Goal: Use online tool/utility: Use online tool/utility

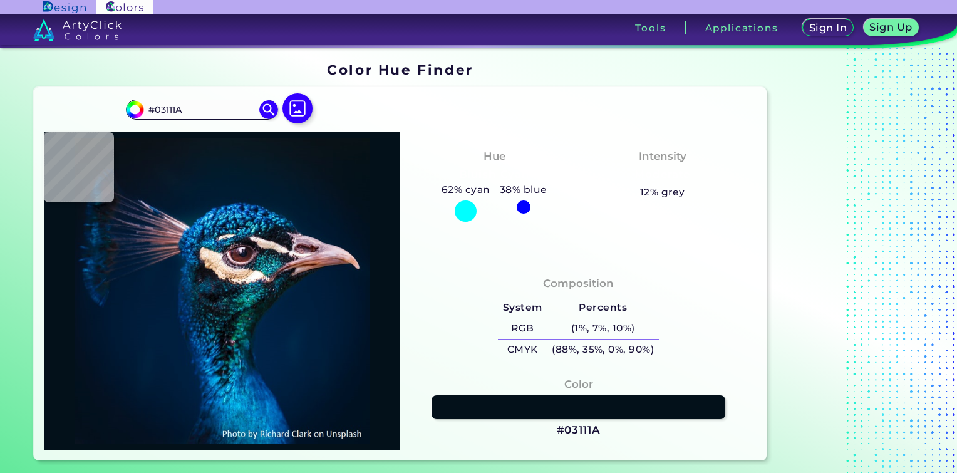
type input "#000000"
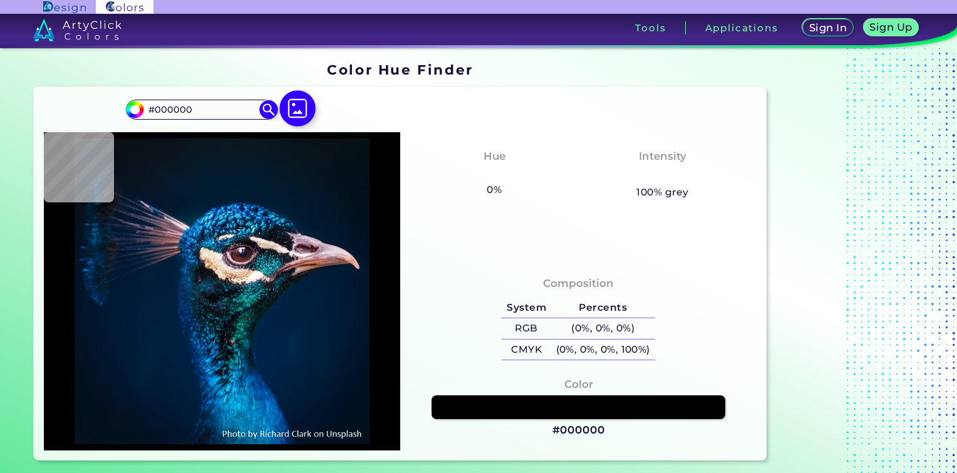
click at [292, 108] on img at bounding box center [298, 108] width 36 height 36
click at [0, 0] on input "file" at bounding box center [0, 0] width 0 height 0
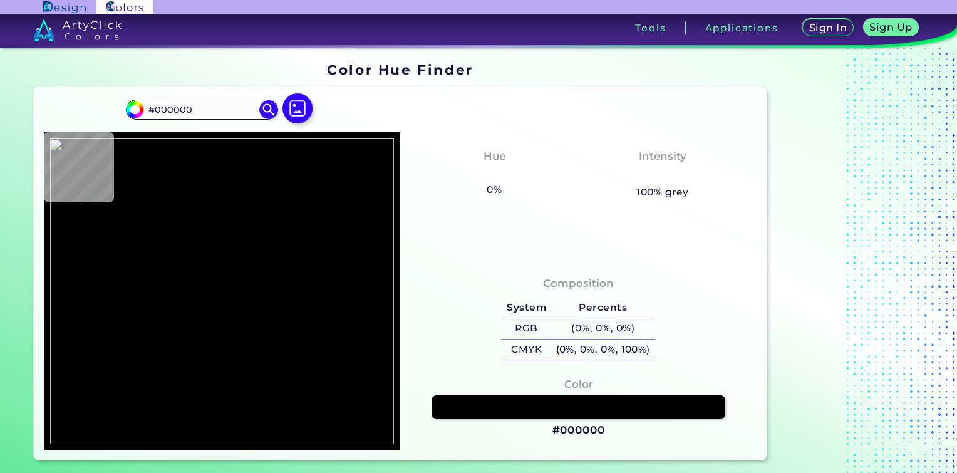
type input "#5c4f45"
type input "#5C4F45"
type input "#6d4426"
type input "#6D4426"
type input "#7e502f"
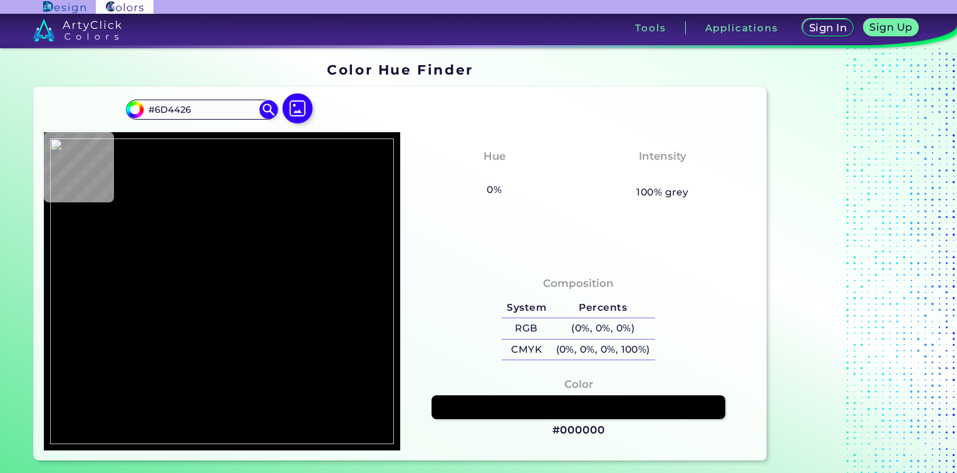
type input "#7E502F"
type input "#6b4224"
type input "#6B4224"
type input "#754a2a"
type input "#754A2A"
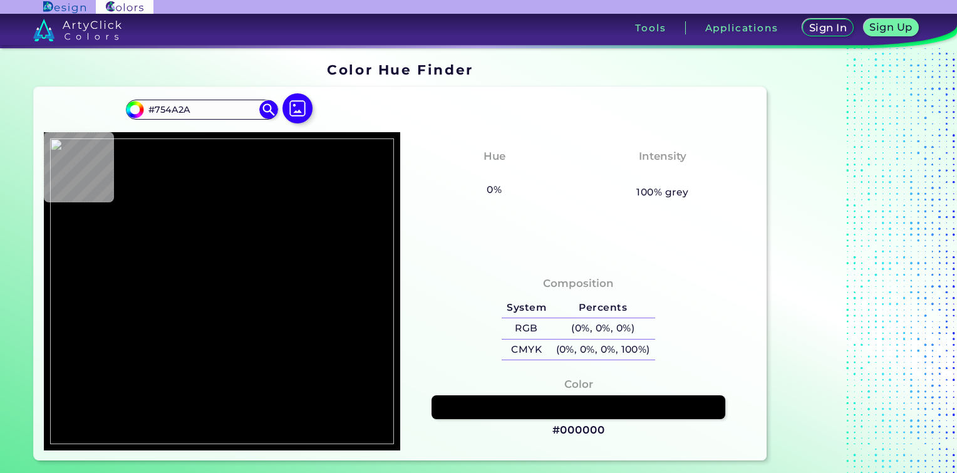
type input "#74492a"
type input "#74492A"
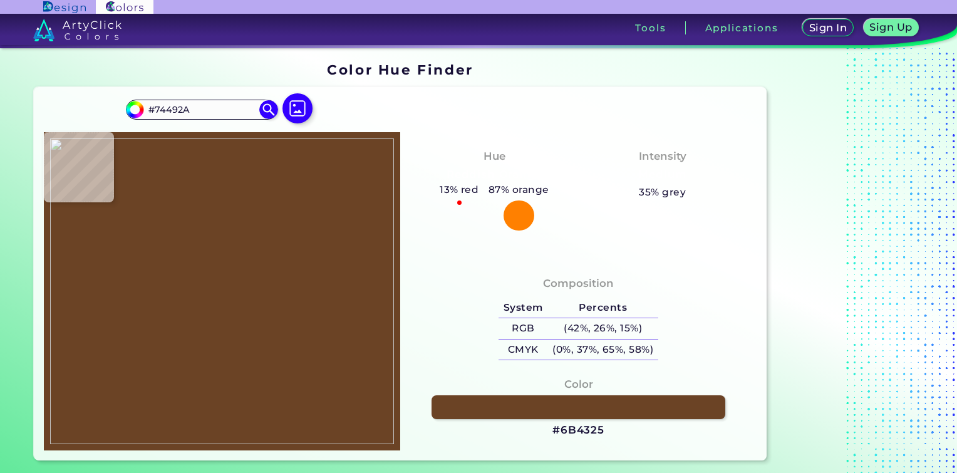
type input "#6b4325"
type input "#6B4325"
type input "#75492a"
type input "#75492A"
type input "#6b4224"
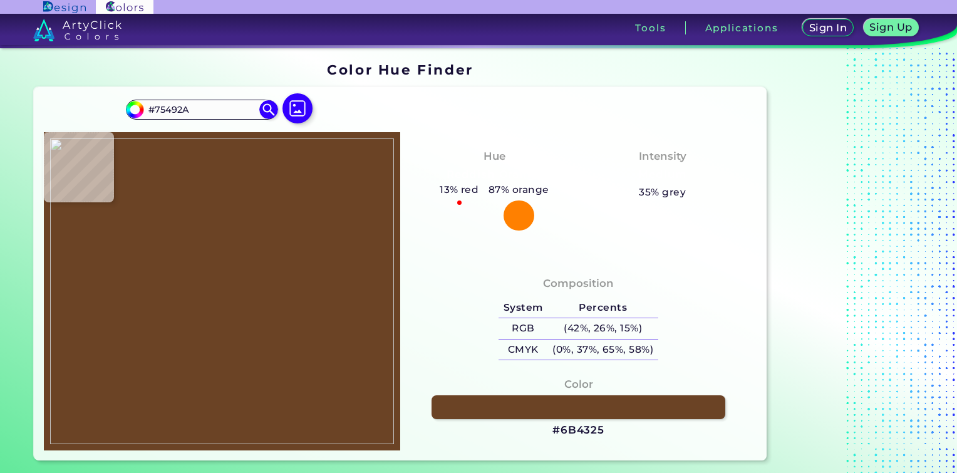
type input "#6B4224"
type input "#684023"
type input "#764a2a"
type input "#764A2A"
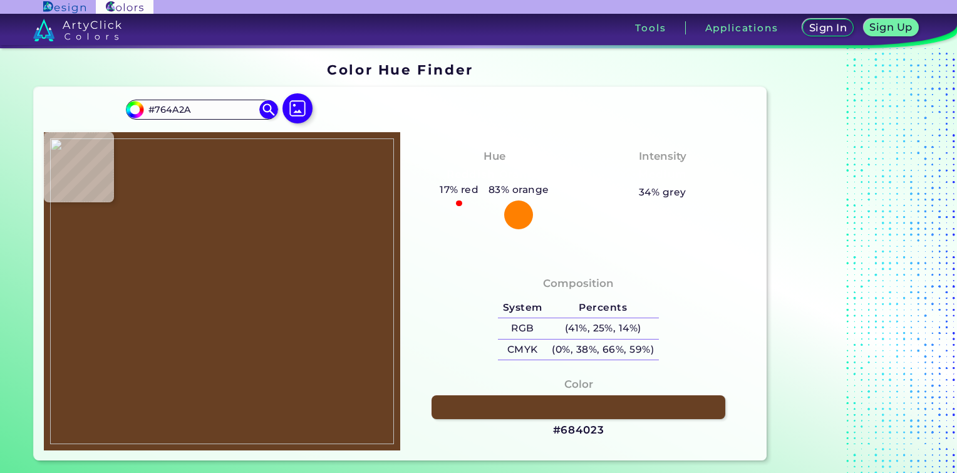
type input "#7a4d2c"
type input "#7A4D2C"
type input "#835432"
type input "#7f5130"
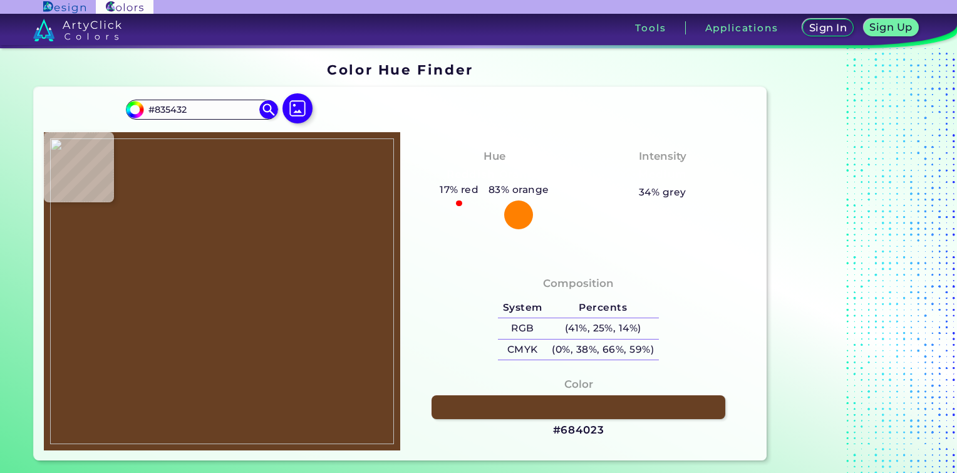
type input "#7F5130"
type input "#7a4e2d"
type input "#7A4E2D"
type input "#6d4426"
type input "#6D4426"
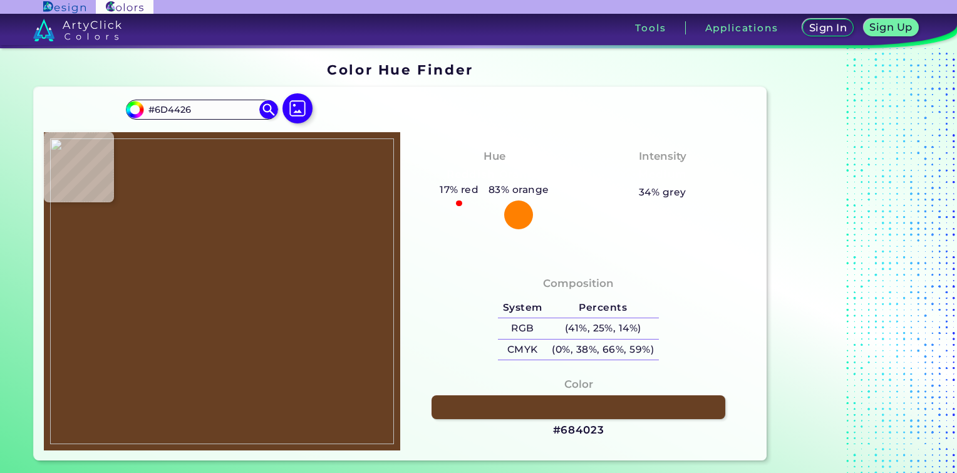
type input "#694124"
type input "#714728"
type input "#7a4d2c"
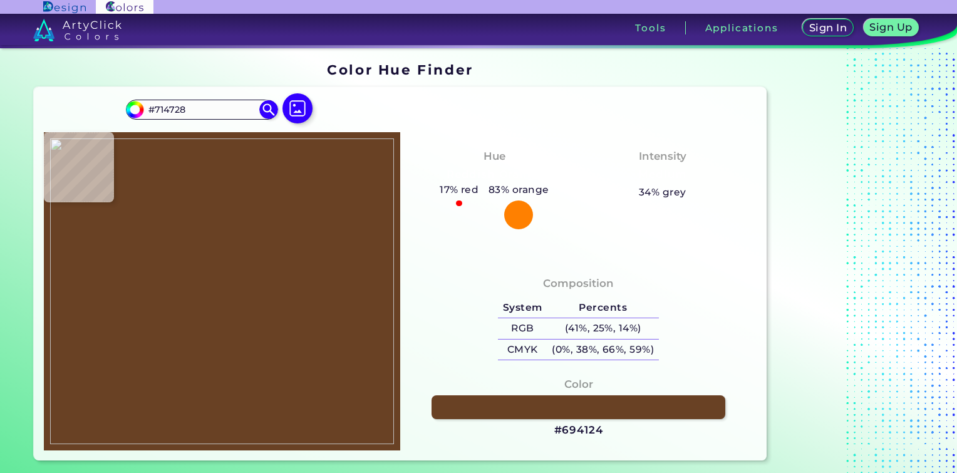
type input "#7A4D2C"
type input "#784b2b"
type input "#784B2B"
type input "#774b2b"
type input "#774B2B"
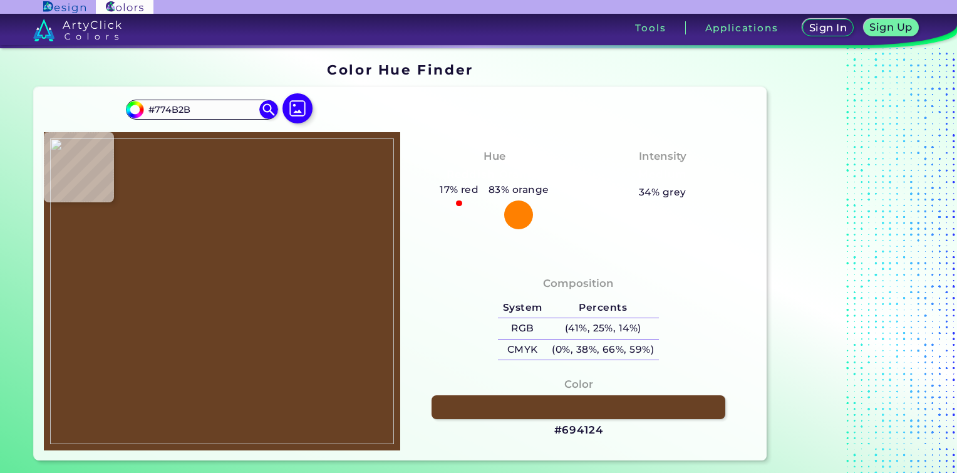
type input "#805230"
type input "#835432"
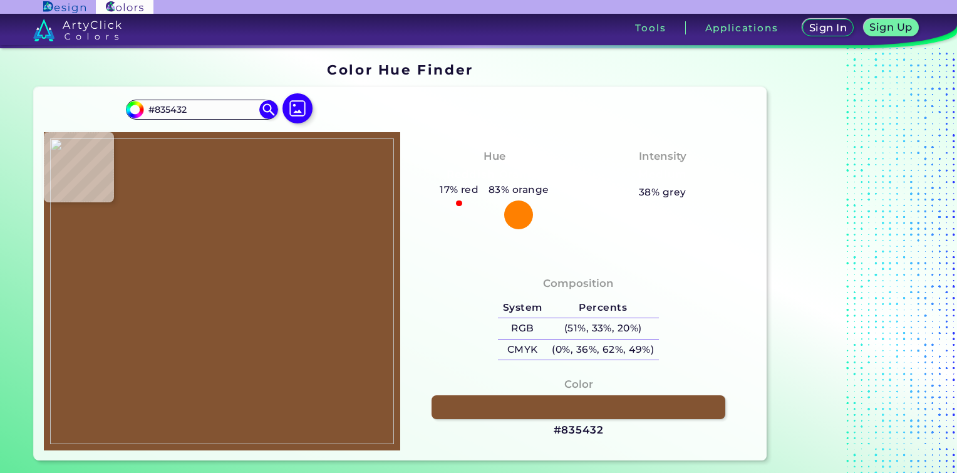
type input "#805230"
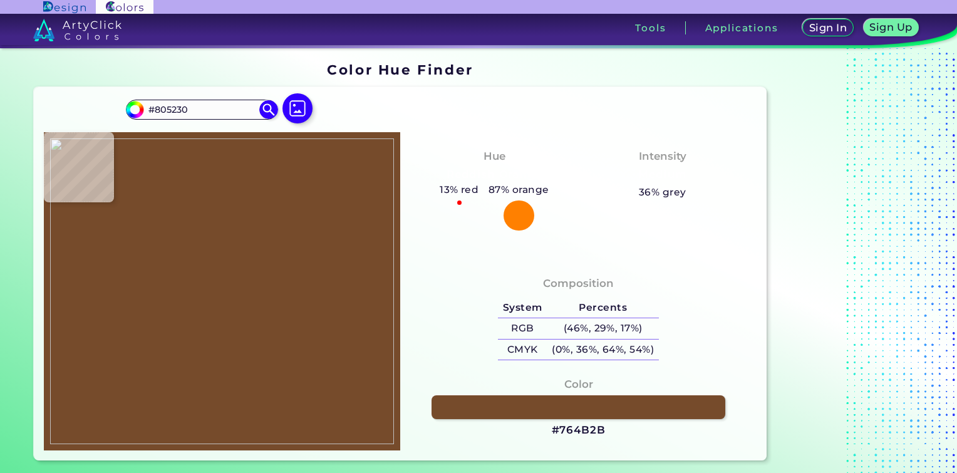
type input "#764b2b"
type input "#764B2B"
type input "#694224"
type input "#633d21"
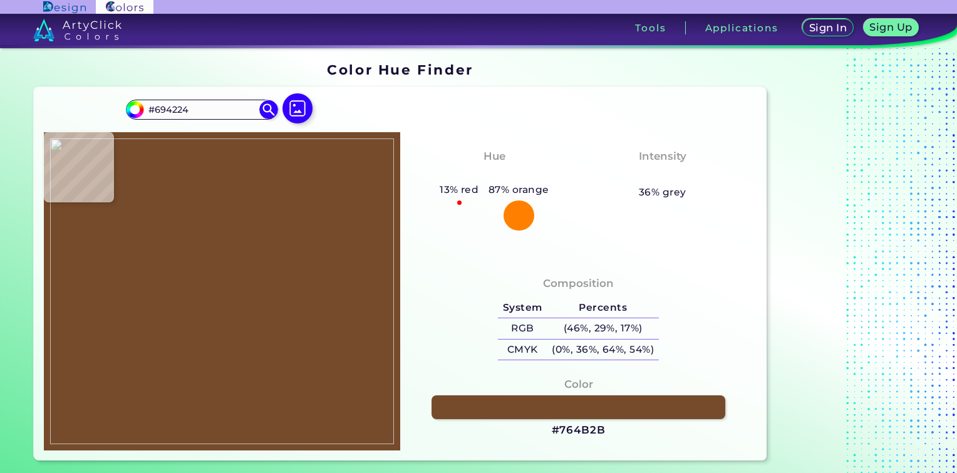
type input "#633D21"
type input "#613c20"
type input "#613C20"
type input "#653e21"
type input "#653E21"
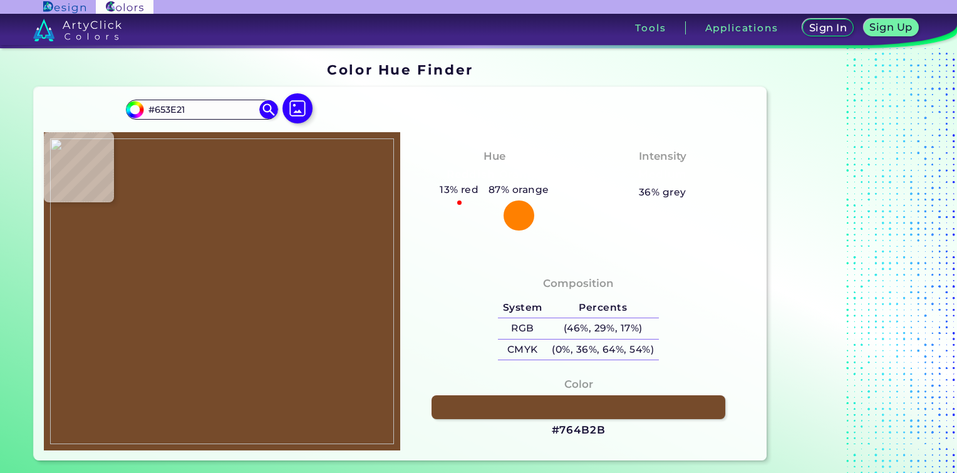
type input "#673f22"
type input "#673F22"
type input "#684023"
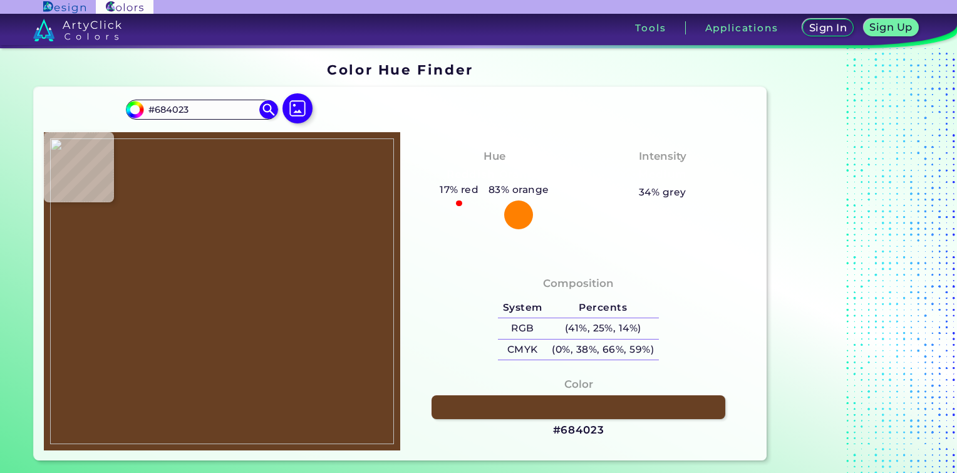
type input "#6a4123"
type input "#6A4123"
type input "#6b4224"
type input "#6B4224"
type input "#684023"
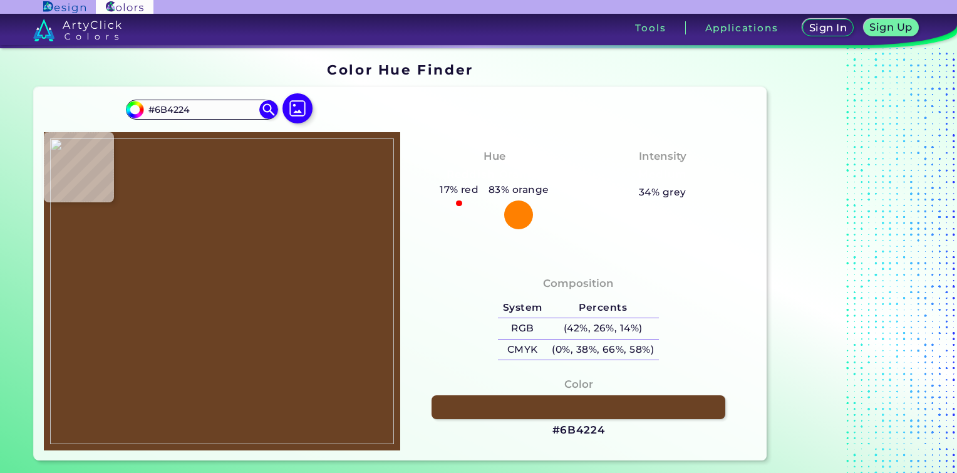
type input "#684023"
type input "#674023"
type input "#694123"
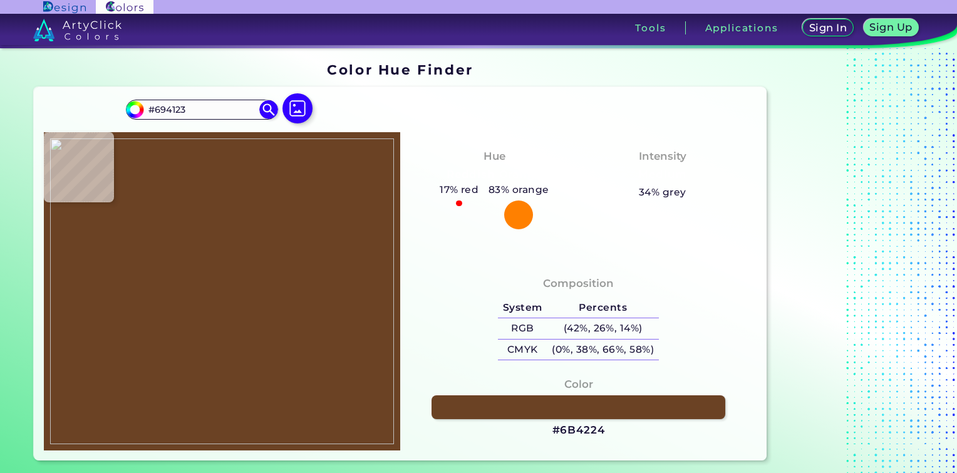
type input "#6a4224"
type input "#6A4224"
type input "#6e4425"
type input "#6E4425"
type input "#6f4526"
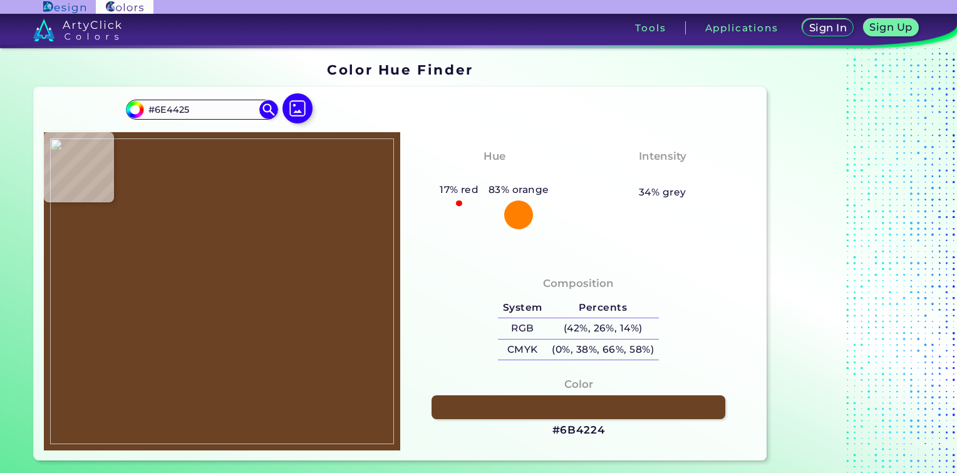
type input "#6F4526"
type input "#704627"
type input "#764a2b"
type input "#764A2B"
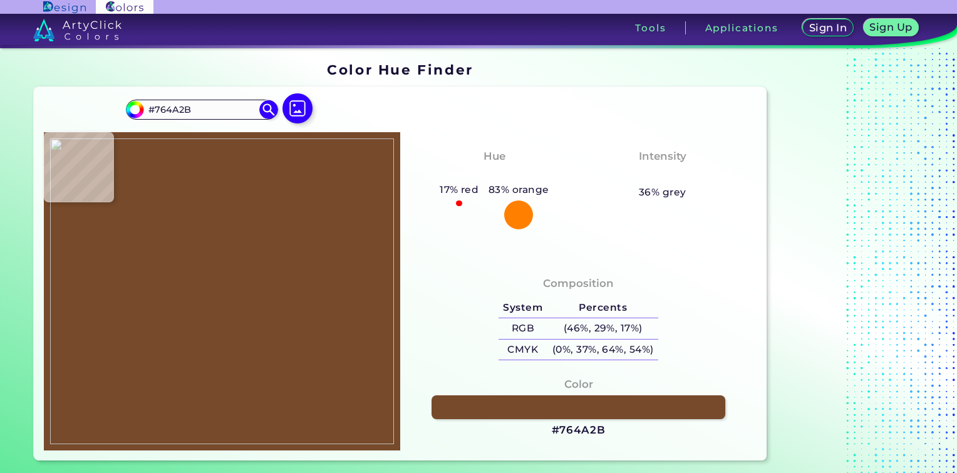
type input "#774b2b"
type input "#774B2B"
type input "#794d2c"
type input "#794D2C"
type input "#7c4f2e"
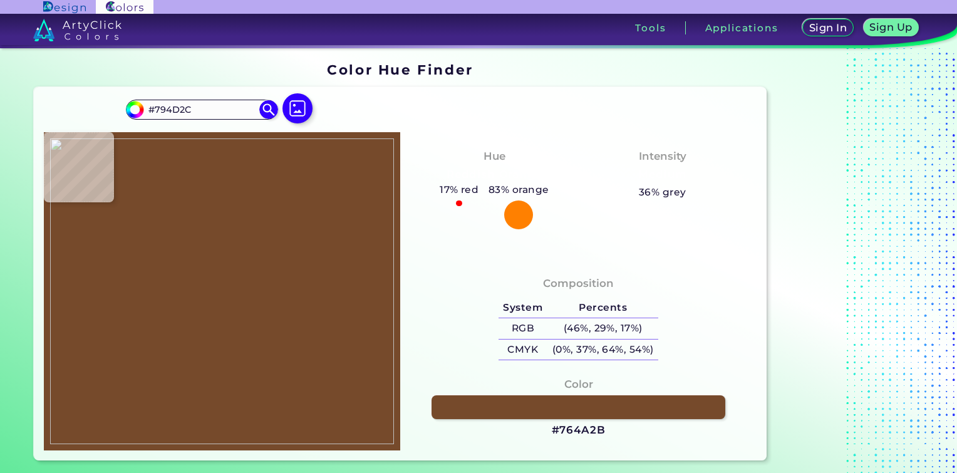
type input "#7C4F2E"
type input "#7e502f"
type input "#7E502F"
type input "#6f4627"
type input "#6F4627"
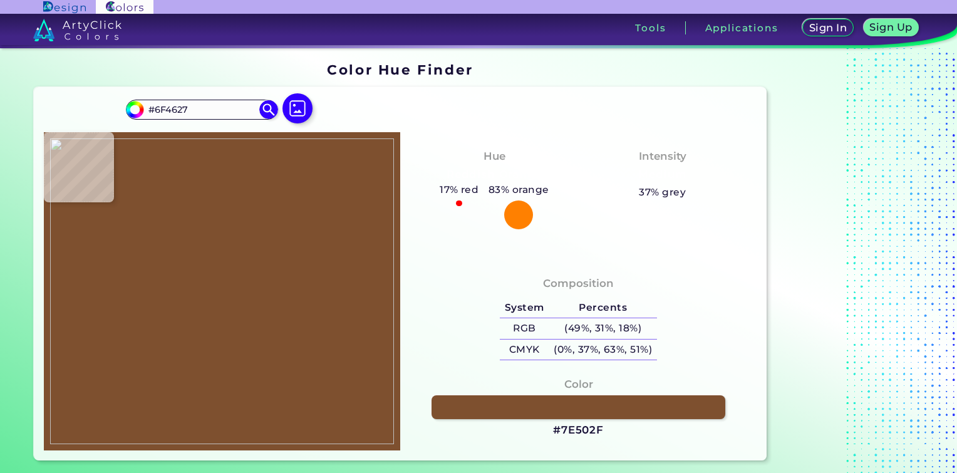
type input "#6c4325"
type input "#6C4325"
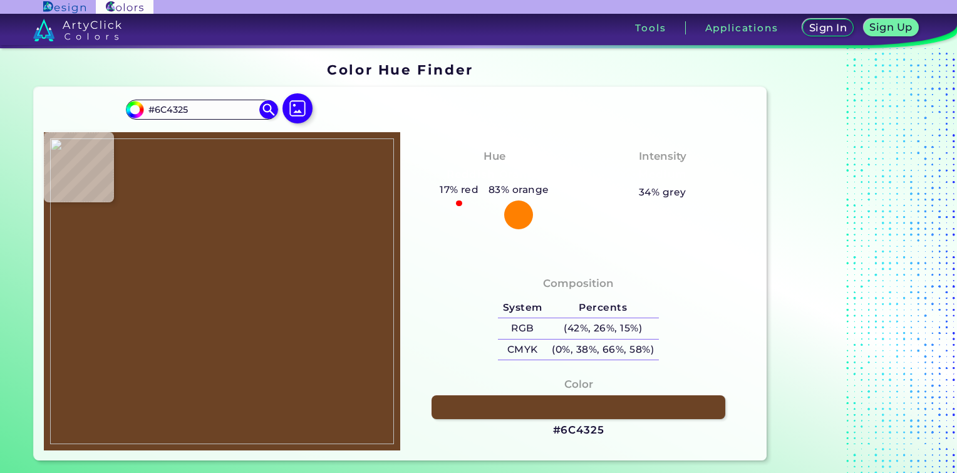
scroll to position [63, 0]
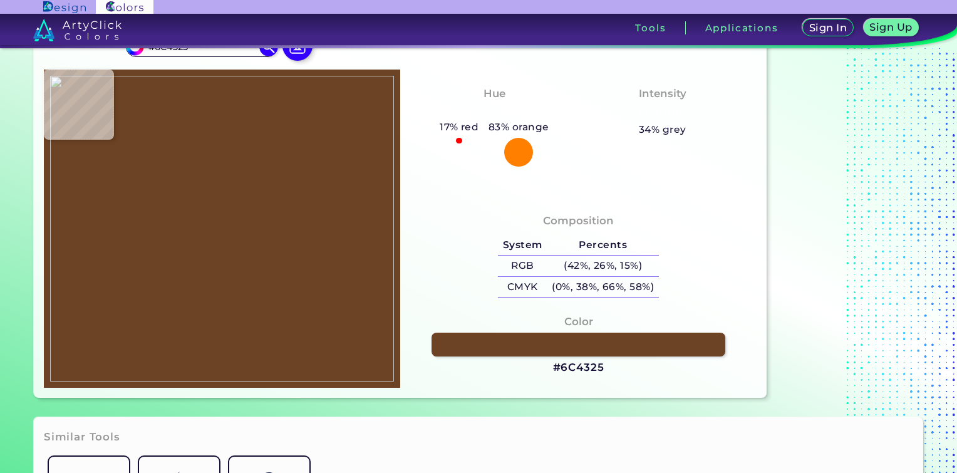
type input "#815231"
type input "#7c4f2e"
type input "#7C4F2E"
type input "#6b4325"
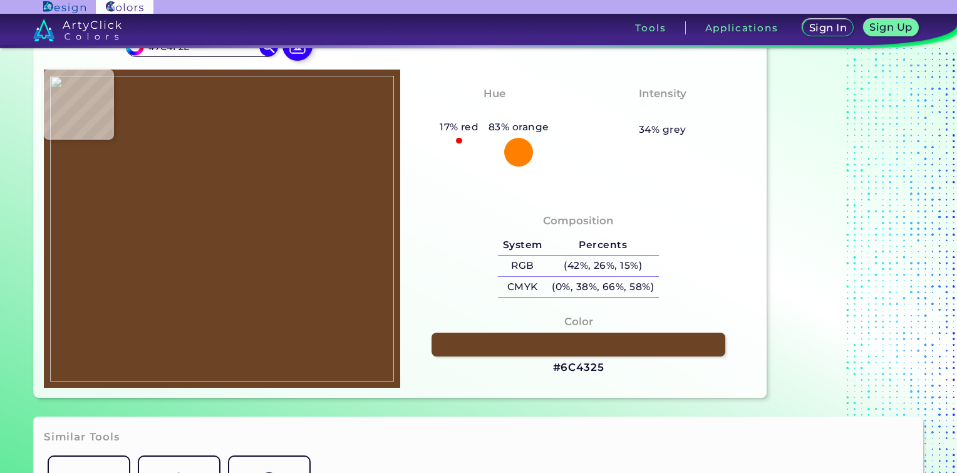
type input "#6B4325"
type input "#784b2b"
type input "#784B2B"
type input "#7b4d2d"
type input "#7B4D2D"
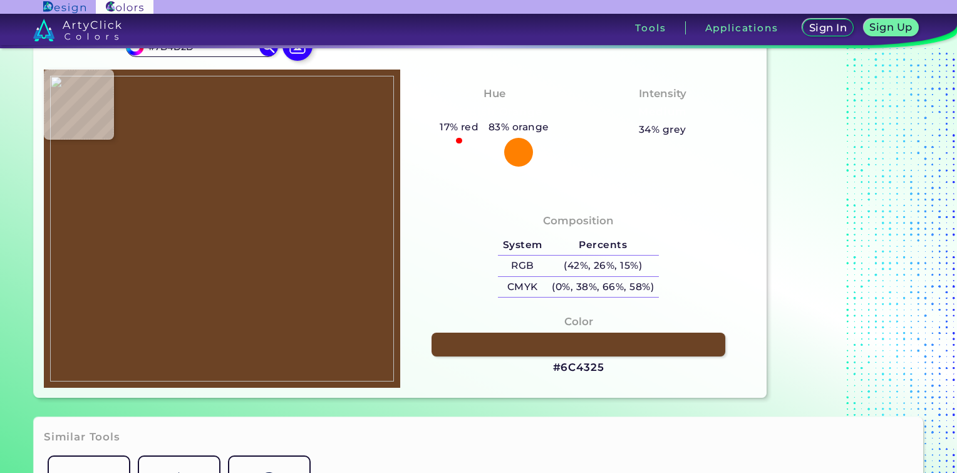
type input "#784c2c"
type input "#784C2C"
type input "#6d4426"
type input "#6D4426"
type input "#6c4325"
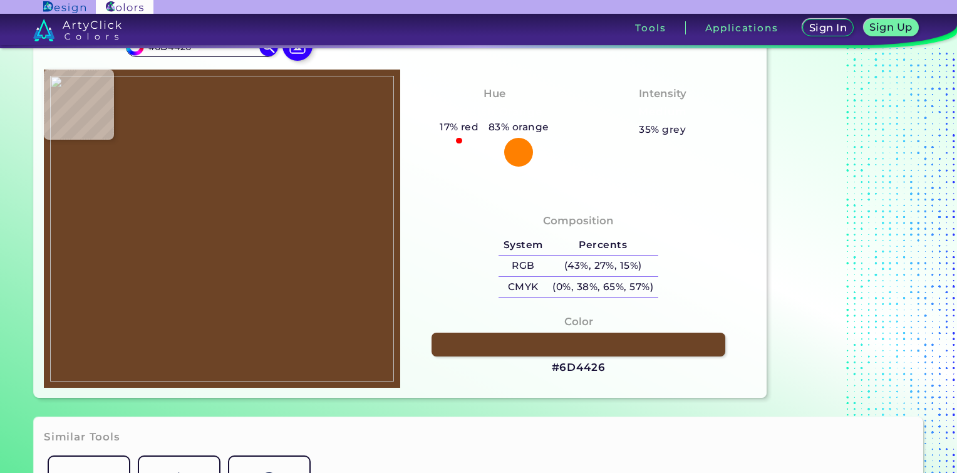
type input "#6C4325"
type input "#684023"
type input "#6c4325"
type input "#6C4325"
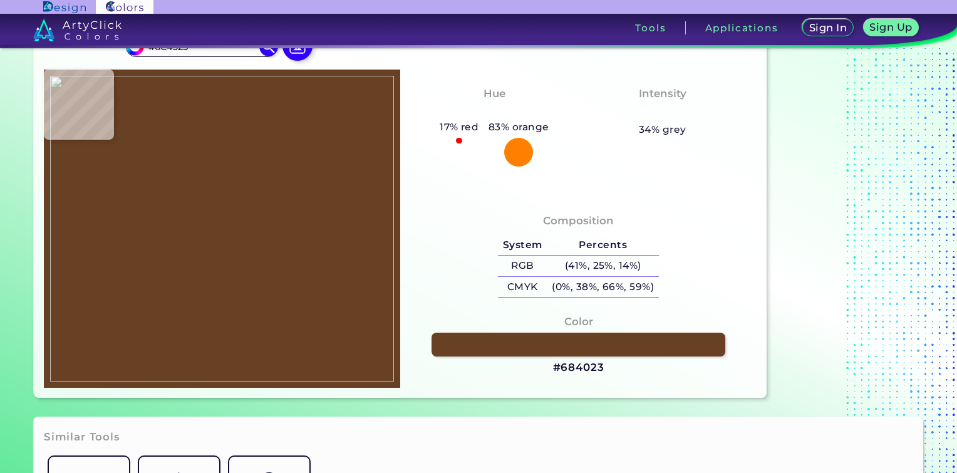
type input "#734829"
type input "#7e502f"
type input "#7E502F"
type input "#7c4e2e"
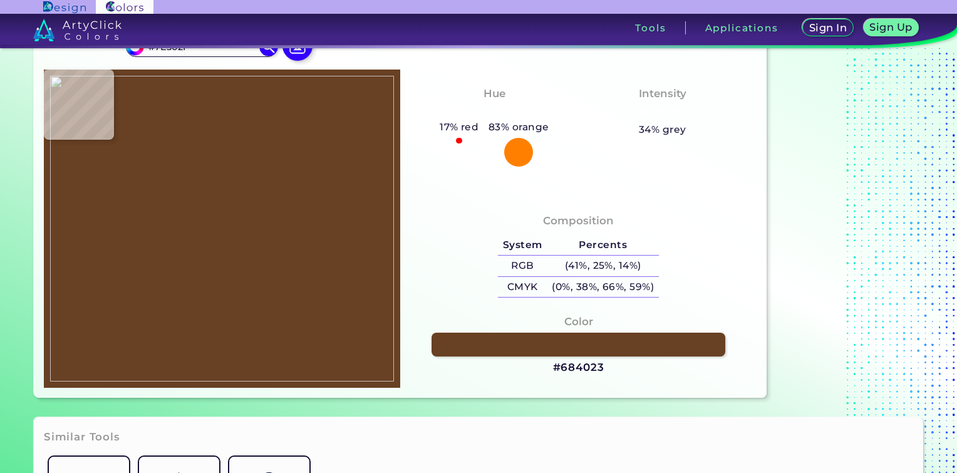
type input "#7C4E2E"
type input "#7a4d2d"
type input "#7A4D2D"
type input "#764a2b"
type input "#764A2B"
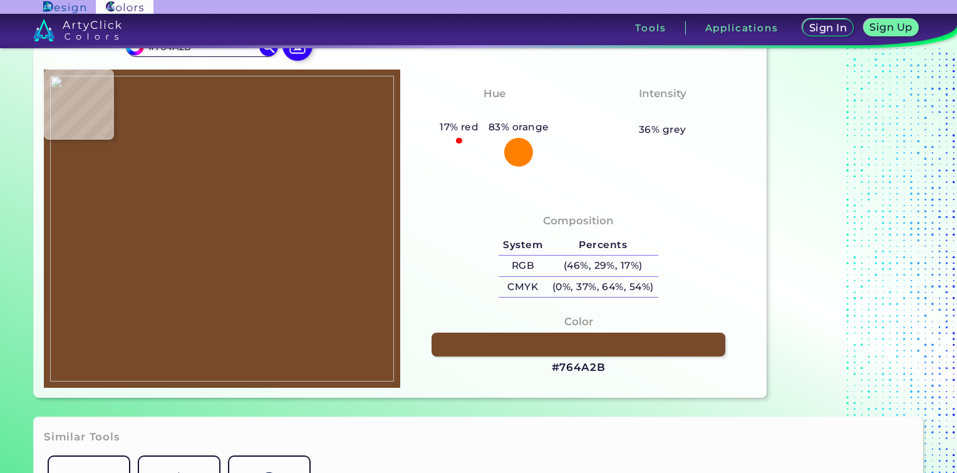
type input "#774b2b"
type input "#774B2B"
type input "#784c2c"
type input "#784C2C"
type input "#7a4e2d"
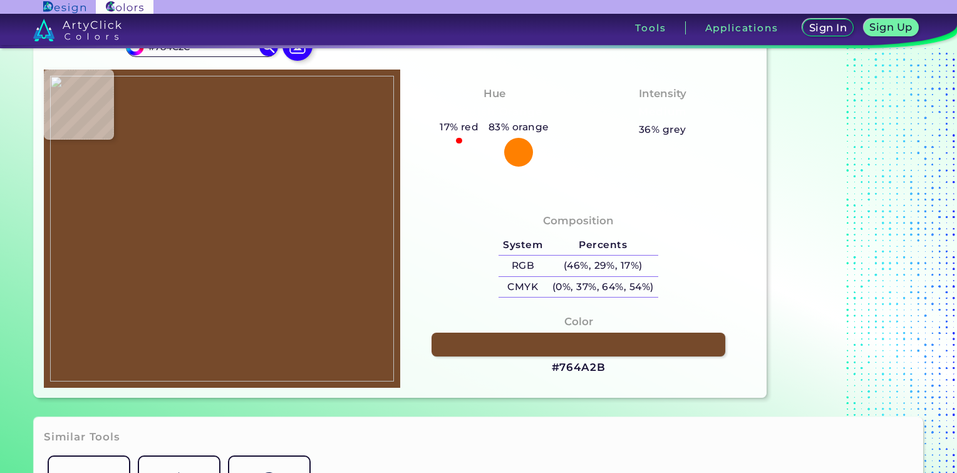
type input "#7A4E2D"
type input "#835432"
type input "#6a4224"
type input "#6A4224"
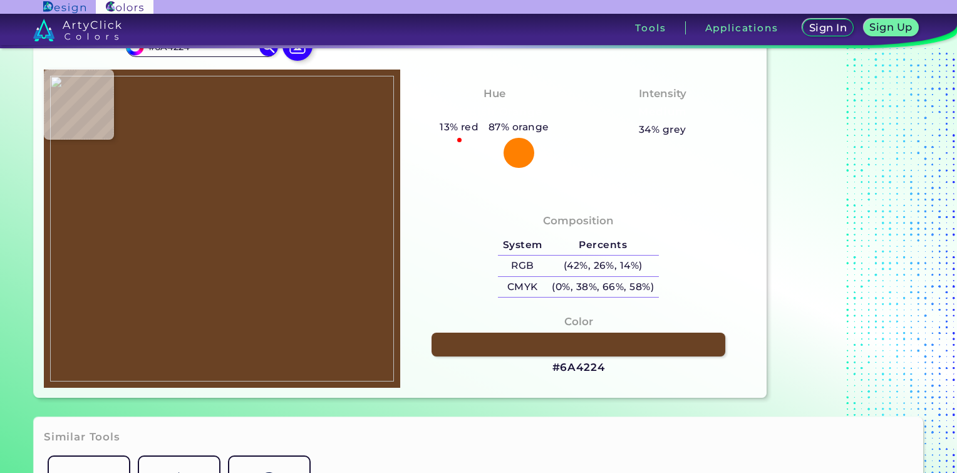
type input "#653f21"
type input "#653F21"
type input "#684023"
type input "#6c4325"
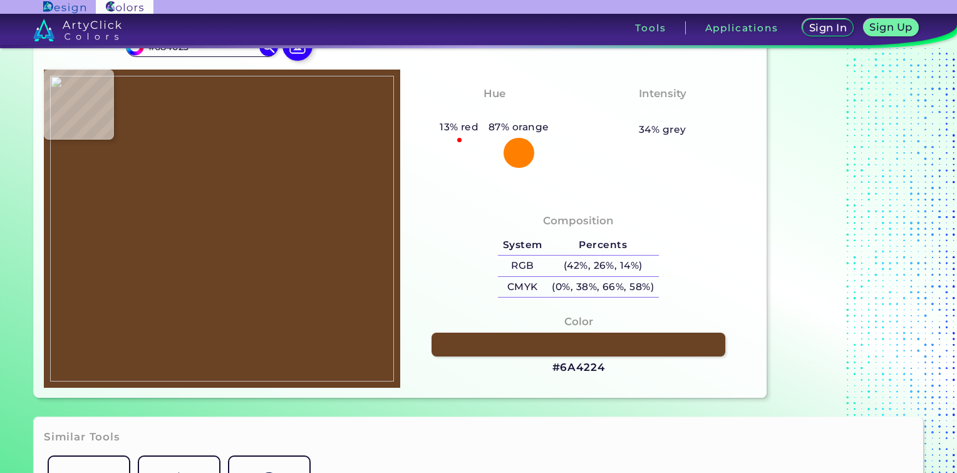
type input "#6C4325"
type input "#6d4425"
type input "#6D4425"
type input "#734829"
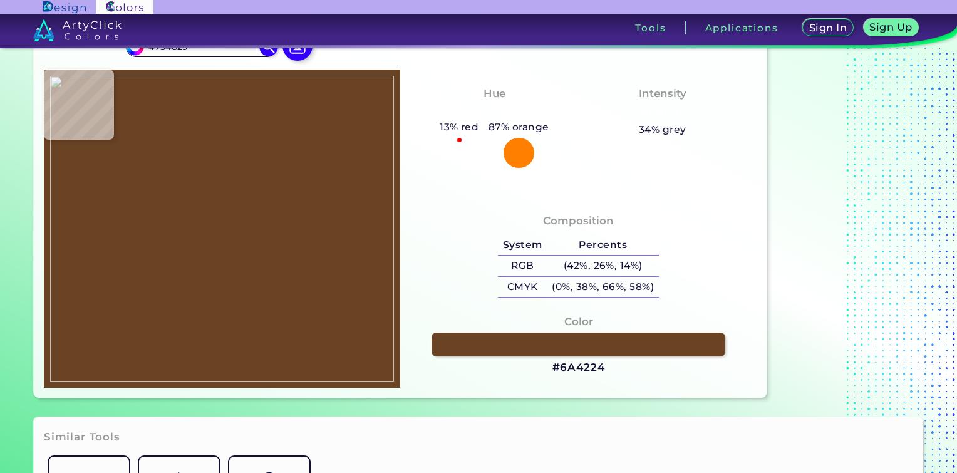
type input "#784c2c"
type input "#784C2C"
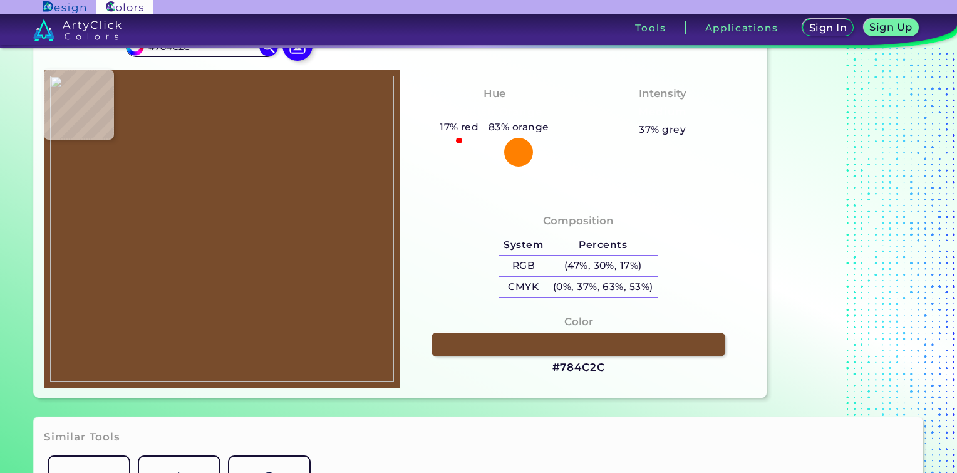
type input "#774b2b"
type input "#774B2B"
type input "#764a2b"
type input "#764A2B"
type input "#724728"
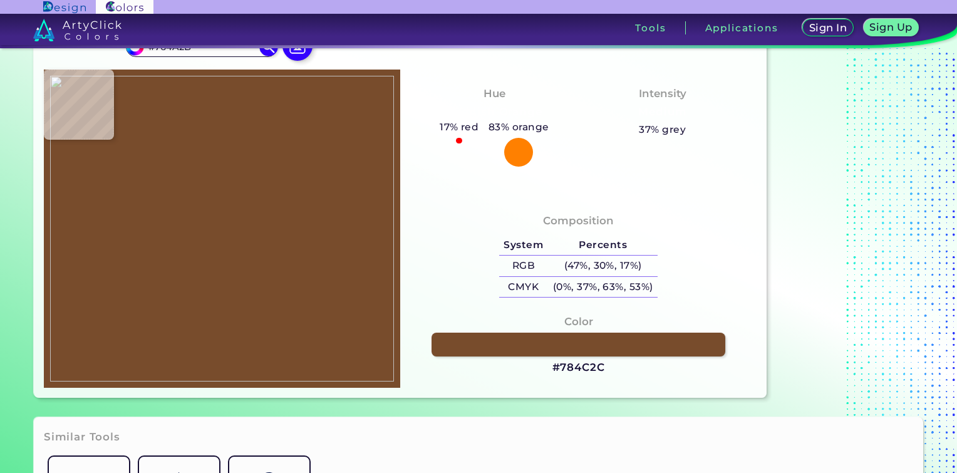
type input "#724728"
type input "#6b4224"
type input "#6B4224"
type input "#6b4325"
type input "#6B4325"
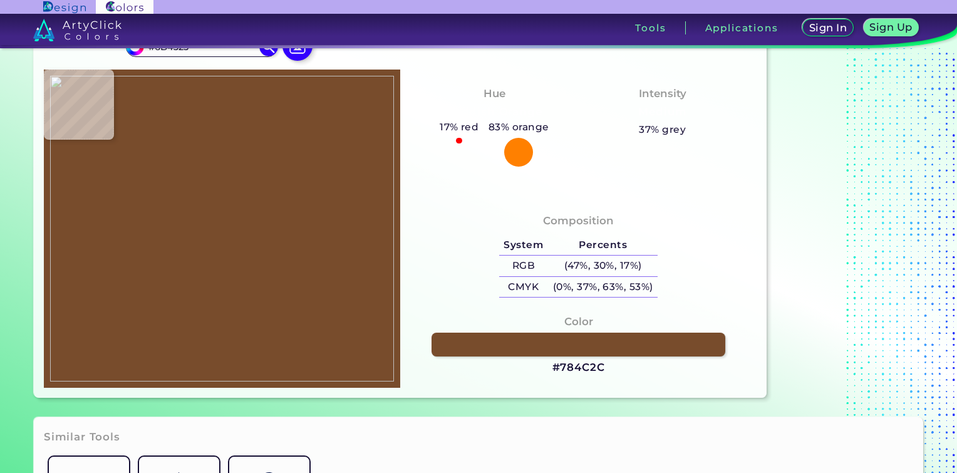
type input "#6d4426"
type input "#6D4426"
type input "#7b4d2d"
type input "#7B4D2D"
type input "#784b2b"
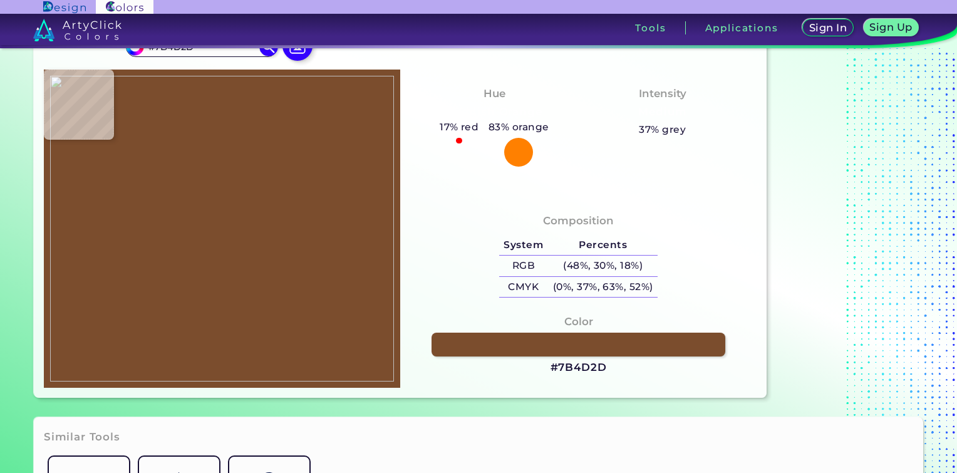
type input "#784B2B"
type input "#673f22"
type input "#673F22"
type input "#774a2a"
type input "#774A2A"
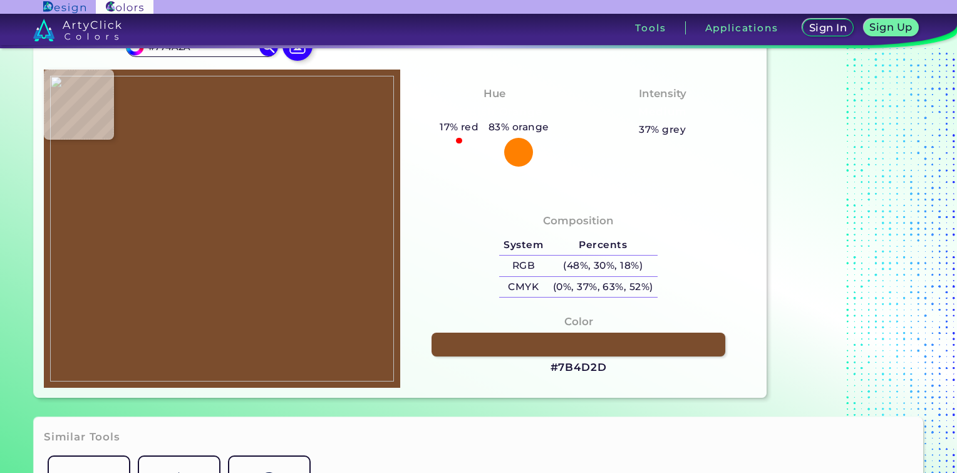
type input "#7c4f2e"
type input "#7C4F2E"
type input "#774b2b"
type input "#774B2B"
type input "#7c4f2e"
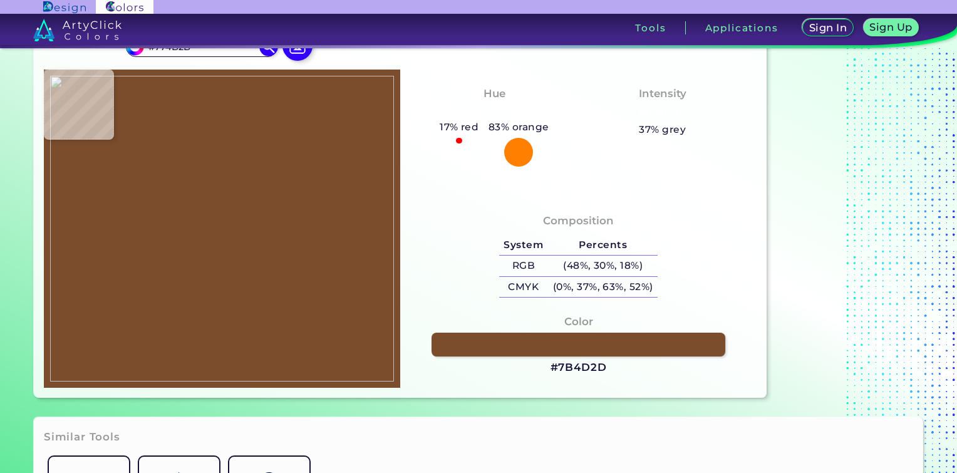
type input "#7C4F2E"
type input "#835432"
type input "#694124"
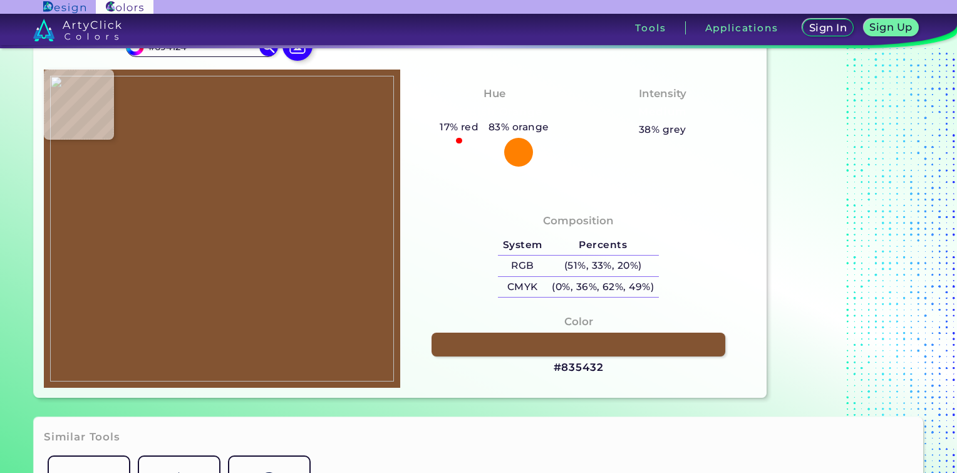
type input "#6c4325"
type input "#6C4325"
type input "#7a4d2c"
type input "#7A4D2C"
type input "#774b2b"
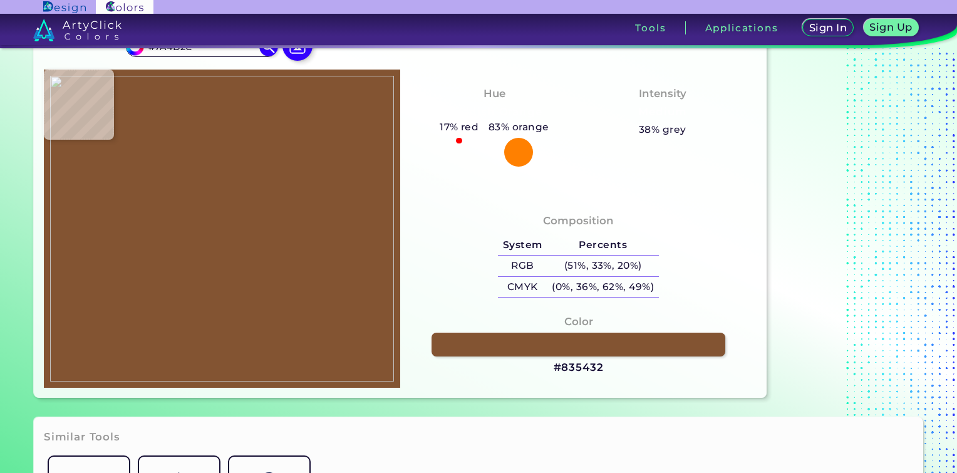
type input "#774B2B"
type input "#764a2b"
type input "#764A2B"
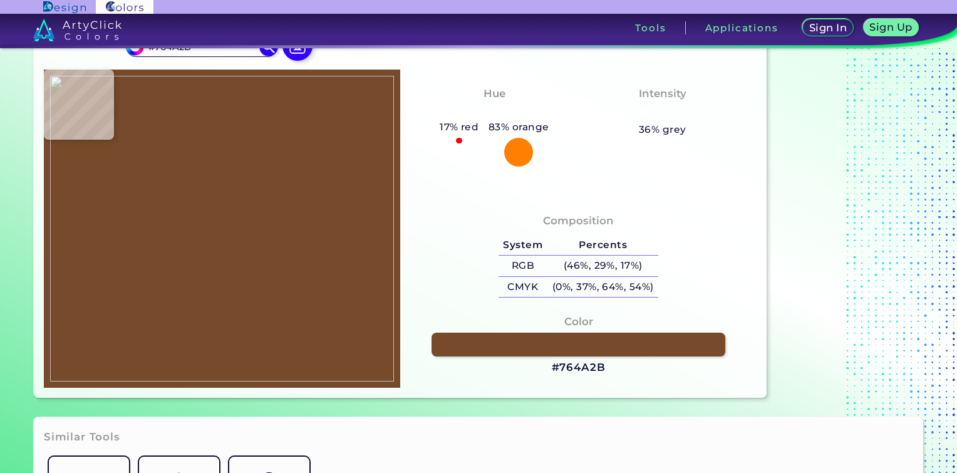
type input "#6b4224"
type input "#6B4224"
type input "#623d20"
type input "#623D20"
type input "#613c20"
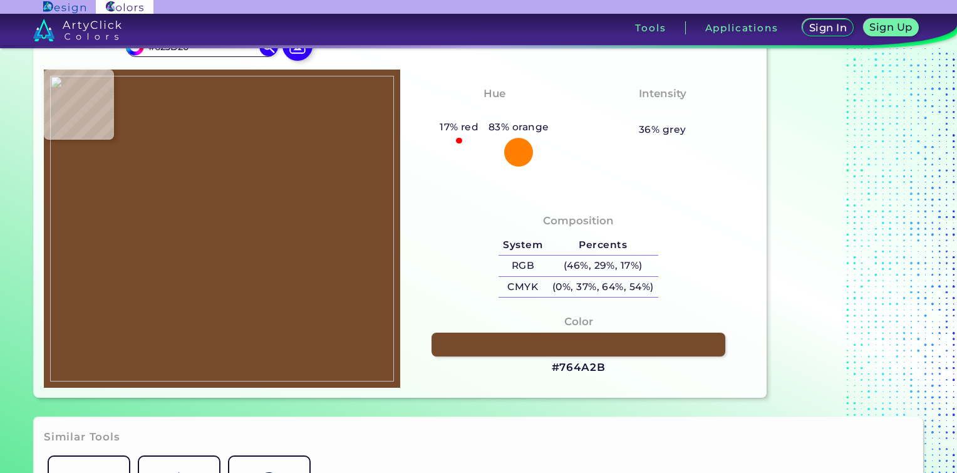
type input "#613C20"
type input "#684023"
type input "#684123"
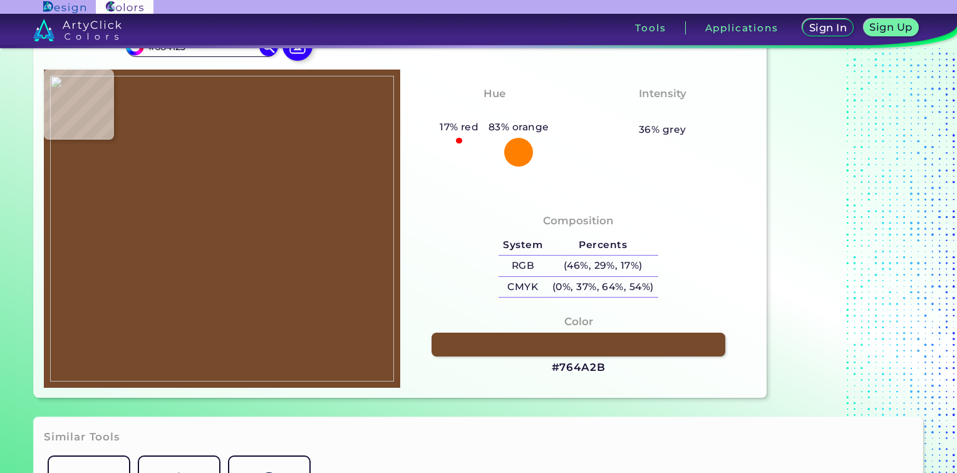
type input "#623d20"
type input "#623D20"
type input "#613c20"
type input "#613C20"
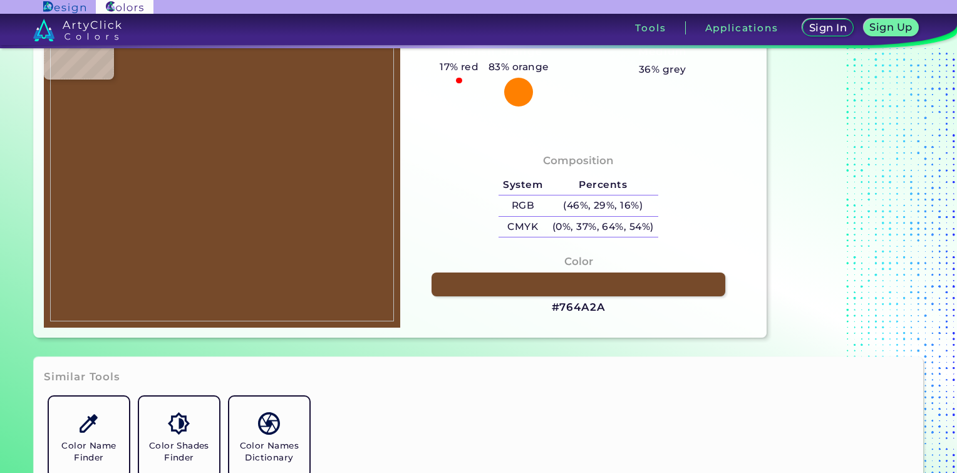
scroll to position [125, 0]
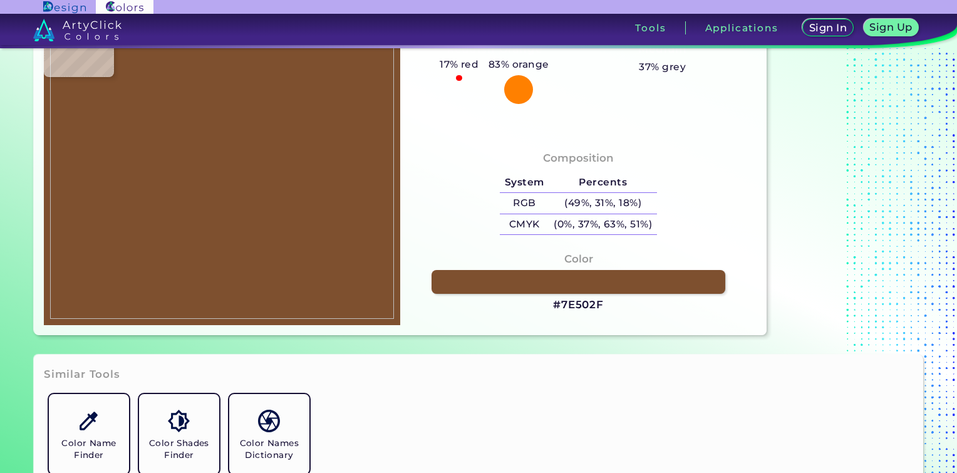
drag, startPoint x: 654, startPoint y: 312, endPoint x: 634, endPoint y: 304, distance: 21.4
click at [634, 304] on div "Color #7E502F" at bounding box center [578, 282] width 336 height 75
drag, startPoint x: 614, startPoint y: 307, endPoint x: 539, endPoint y: 311, distance: 75.3
click at [539, 311] on div "Color #7E502F" at bounding box center [578, 282] width 336 height 75
copy h3 "#7E502F"
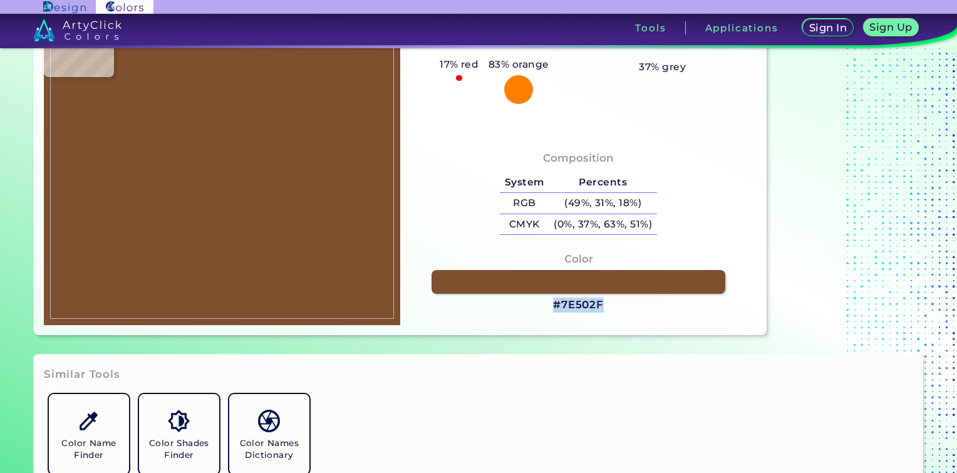
copy h3 "#7E502F"
click at [695, 345] on section "Color Hue Finder Color Hue Finder #7e502f #7E502F Acadia ◉ Acid Green ◉ Aero Bl…" at bounding box center [478, 136] width 957 height 427
drag, startPoint x: 626, startPoint y: 306, endPoint x: 614, endPoint y: 304, distance: 12.7
click at [614, 304] on div "Color #7E502F" at bounding box center [578, 282] width 336 height 75
copy div "#7E502F"
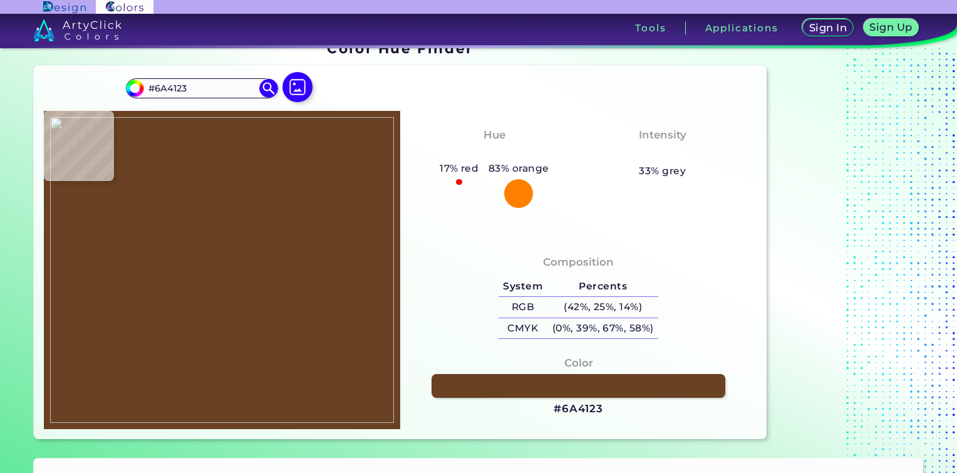
scroll to position [0, 0]
